Goal: Task Accomplishment & Management: Use online tool/utility

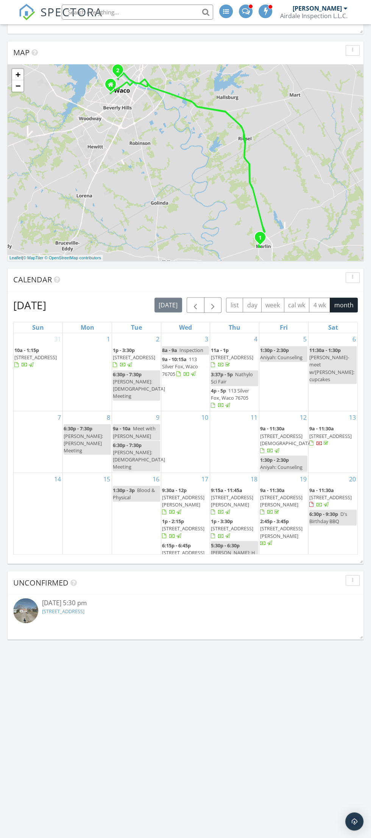
scroll to position [570, 0]
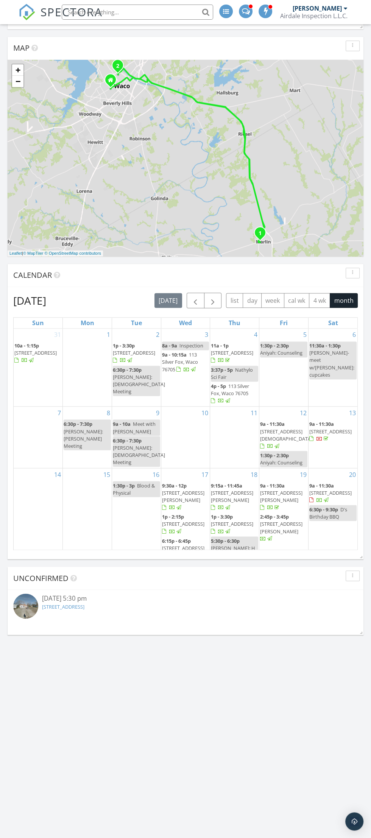
click at [58, 606] on link "1217 Frost Ave, Waco, TX 76708" at bounding box center [63, 606] width 42 height 7
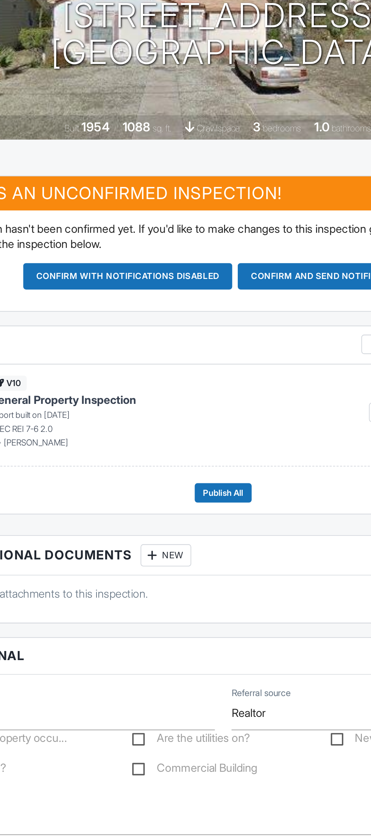
click at [230, 322] on button "Confirm and send notifications" at bounding box center [243, 323] width 101 height 14
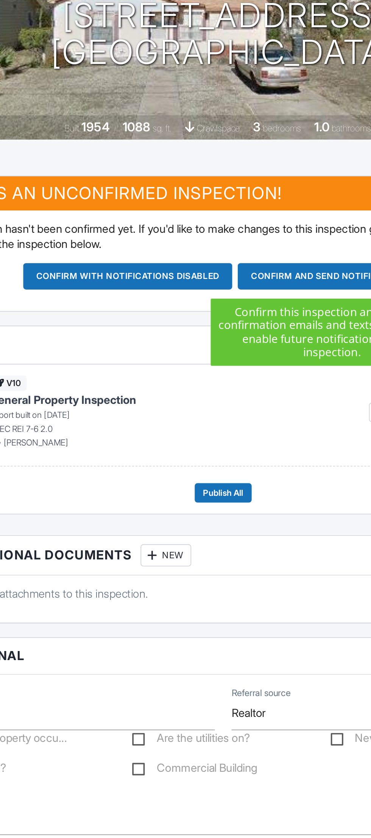
click at [229, 324] on button "Confirm and send notifications" at bounding box center [243, 323] width 101 height 14
